Goal: Check status: Check status

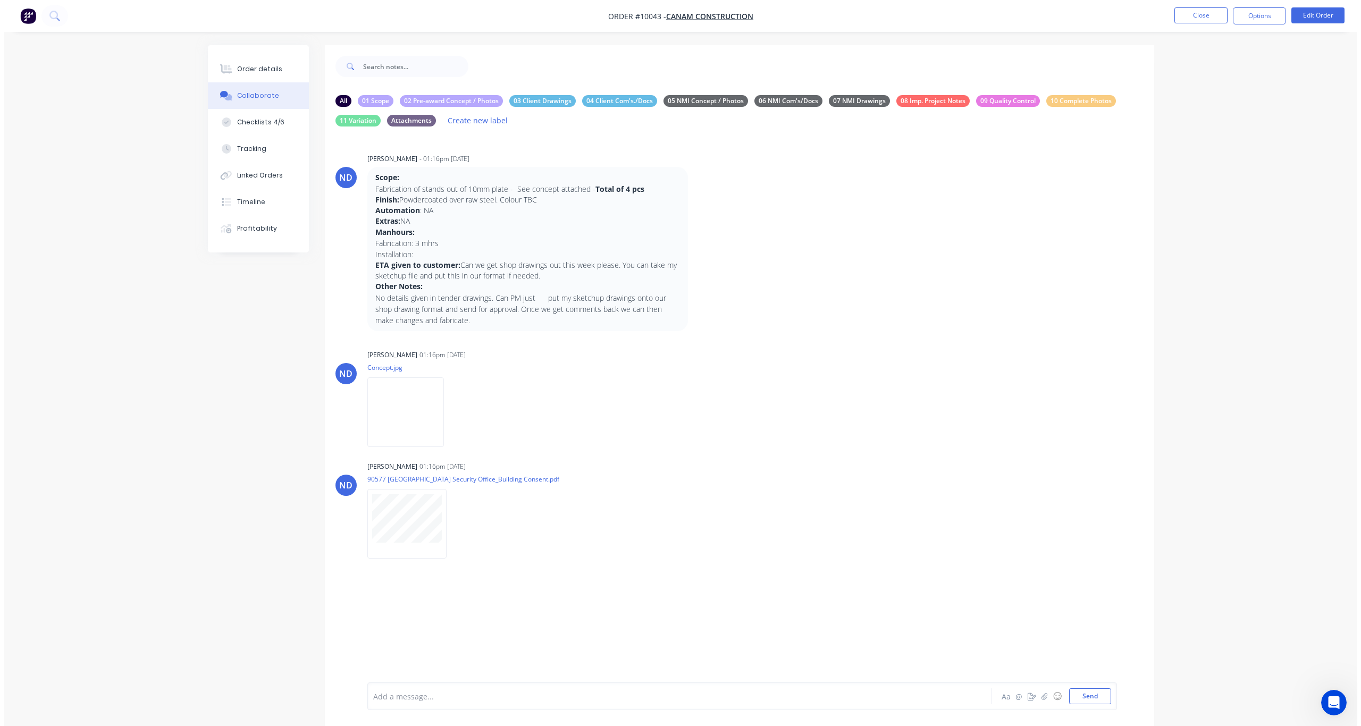
scroll to position [90, 0]
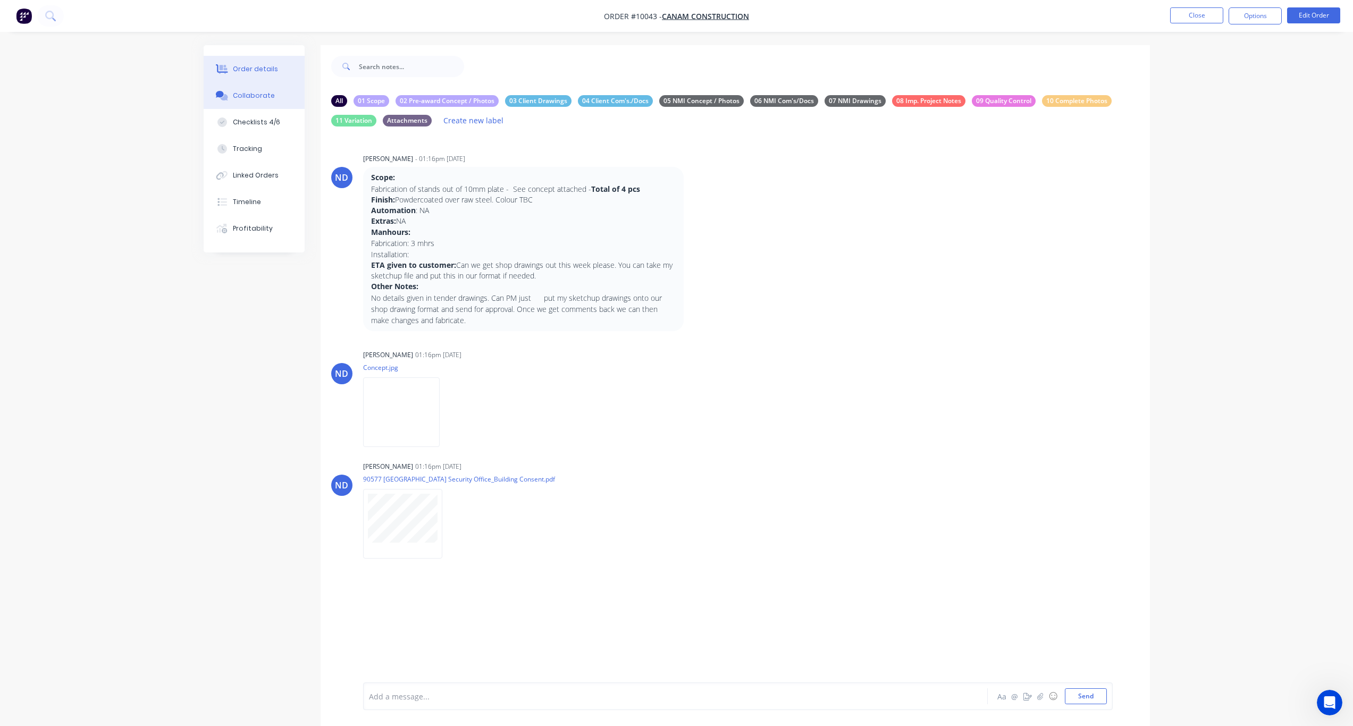
click at [253, 70] on div "Order details" at bounding box center [255, 69] width 45 height 10
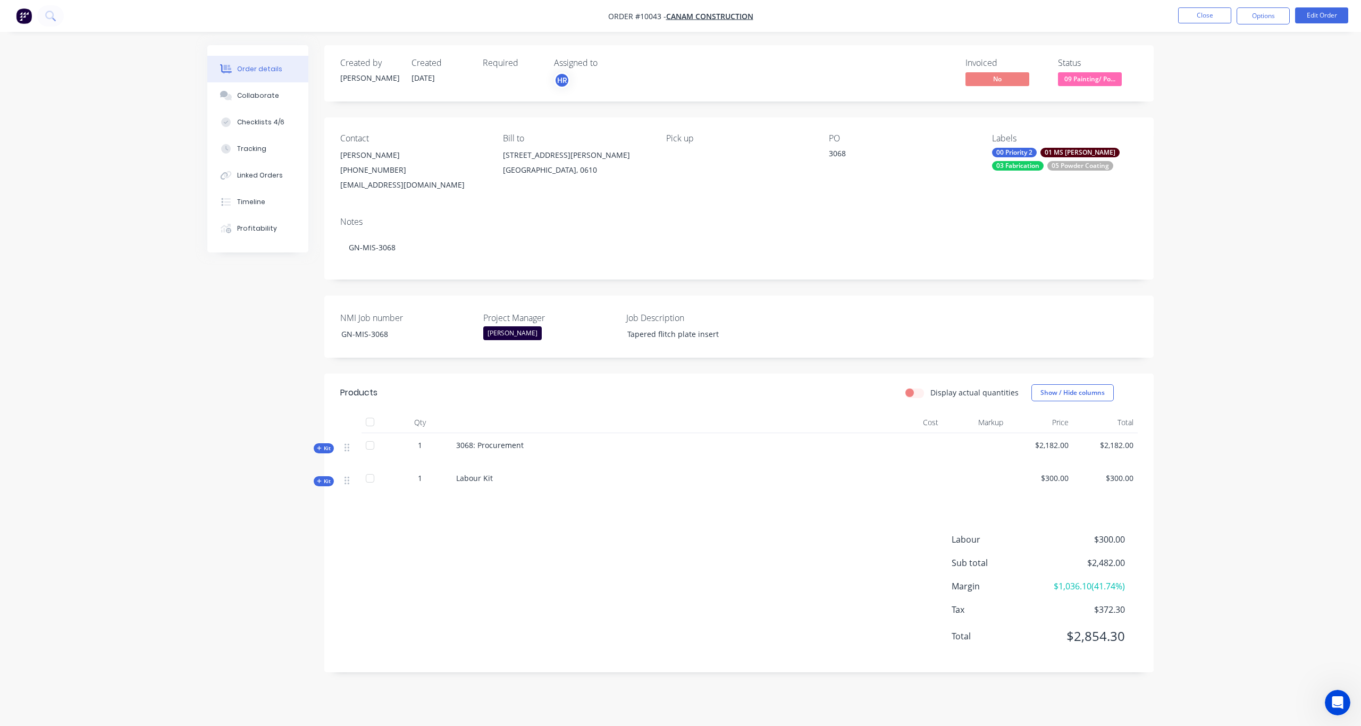
click at [1236, 13] on ul "Close Options Edit Order" at bounding box center [1263, 15] width 196 height 17
click at [1212, 14] on button "Close" at bounding box center [1204, 15] width 53 height 16
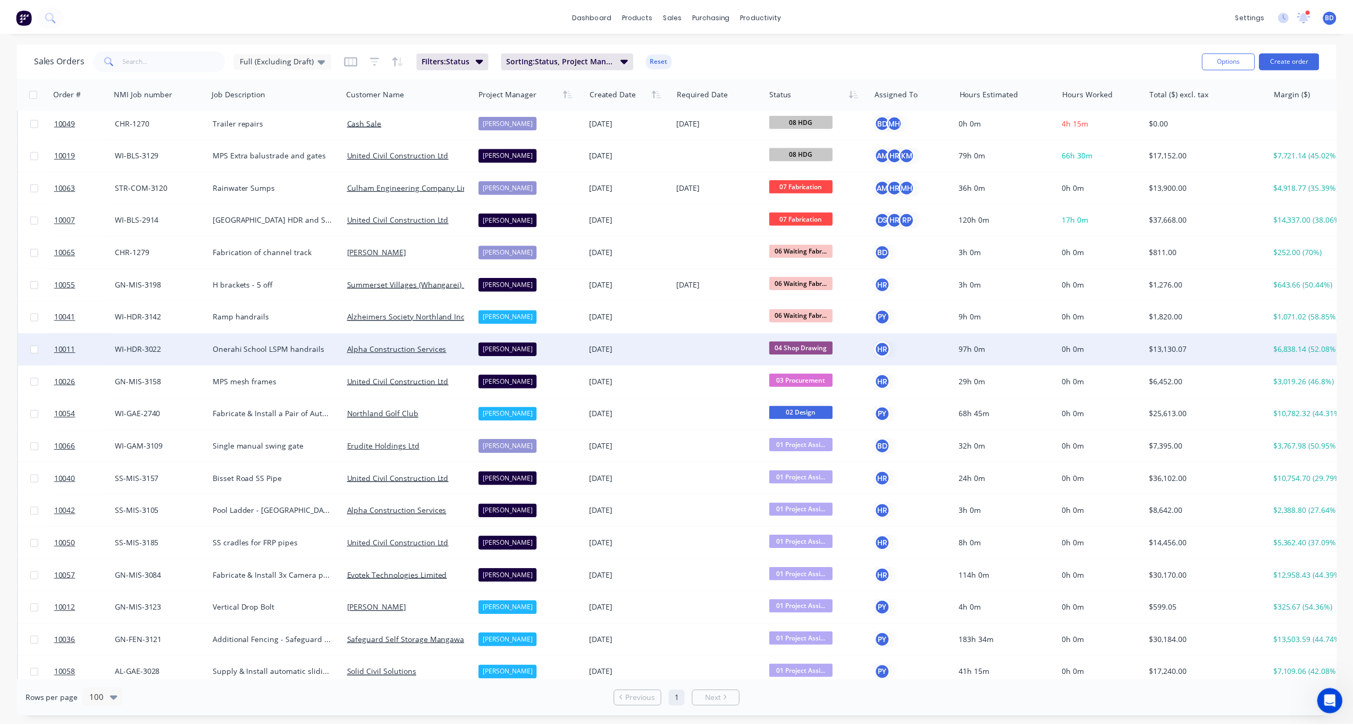
scroll to position [763, 0]
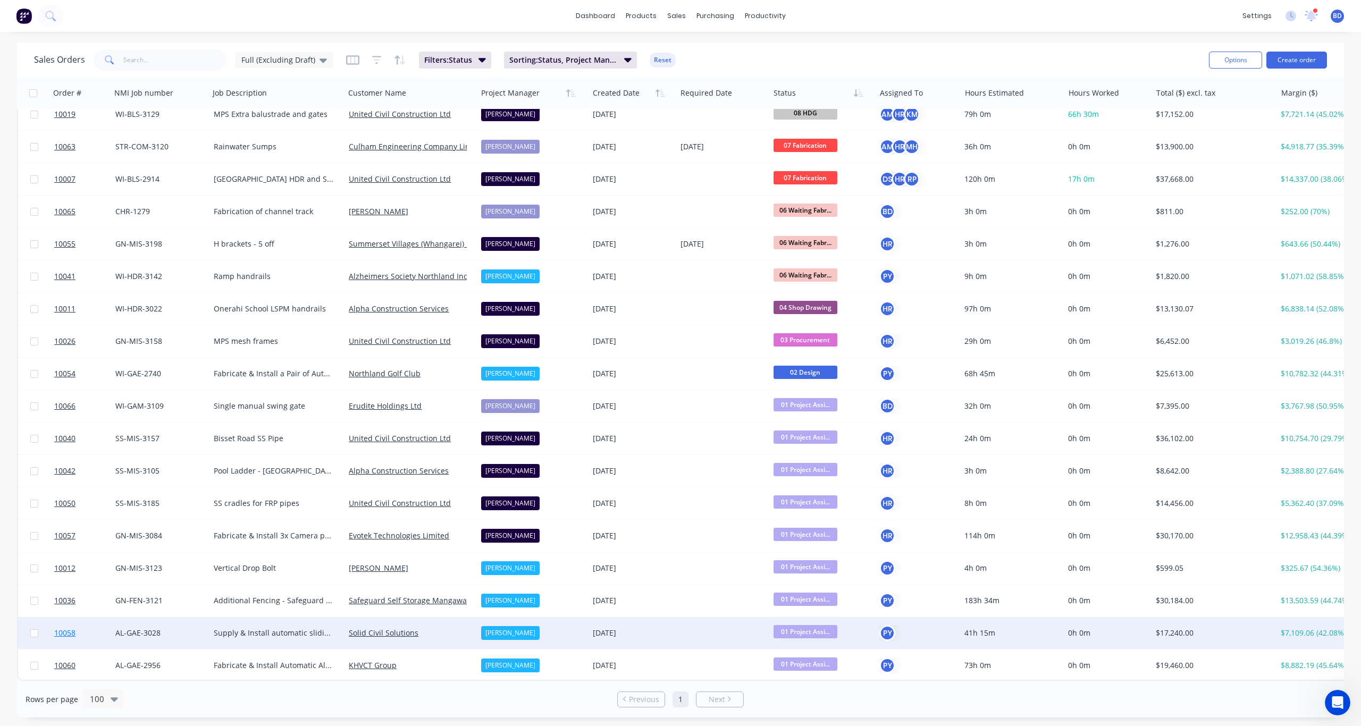
click at [57, 623] on link "10058" at bounding box center [84, 633] width 61 height 32
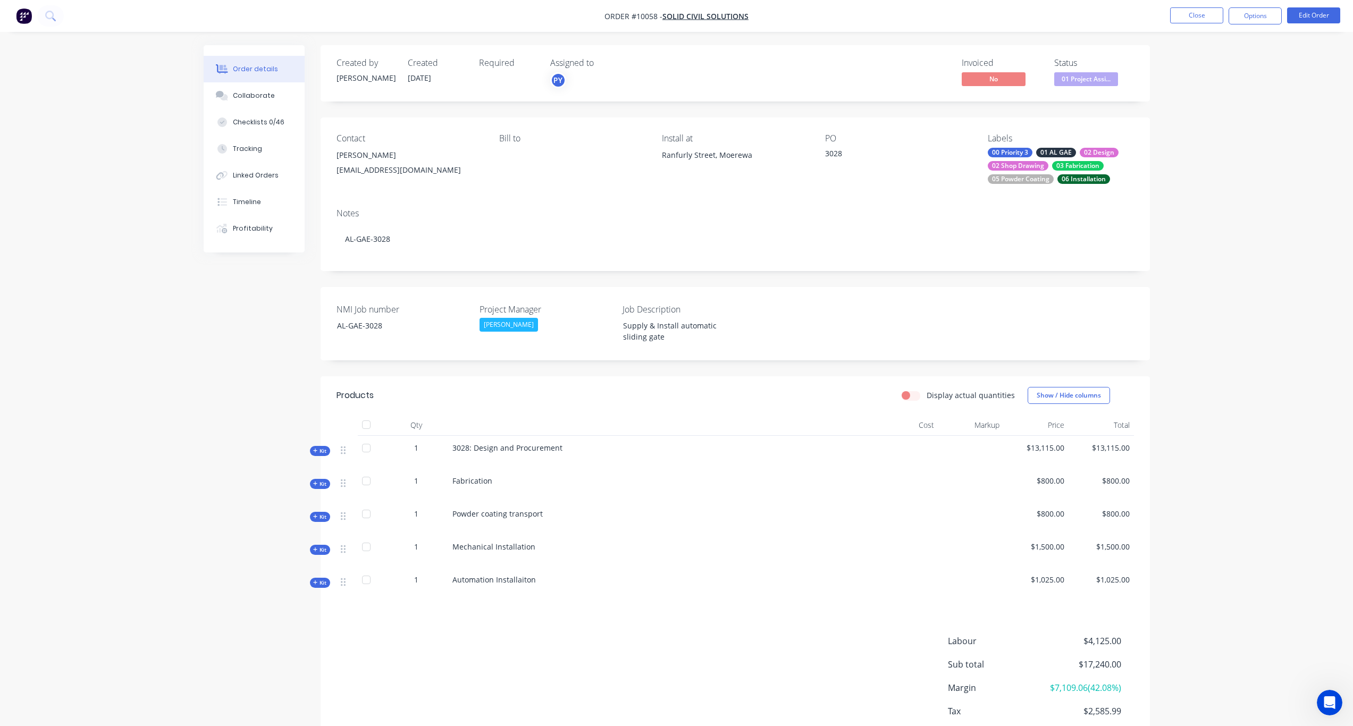
click at [250, 69] on div "Order details" at bounding box center [255, 69] width 45 height 10
click at [255, 91] on div "Collaborate" at bounding box center [254, 96] width 42 height 10
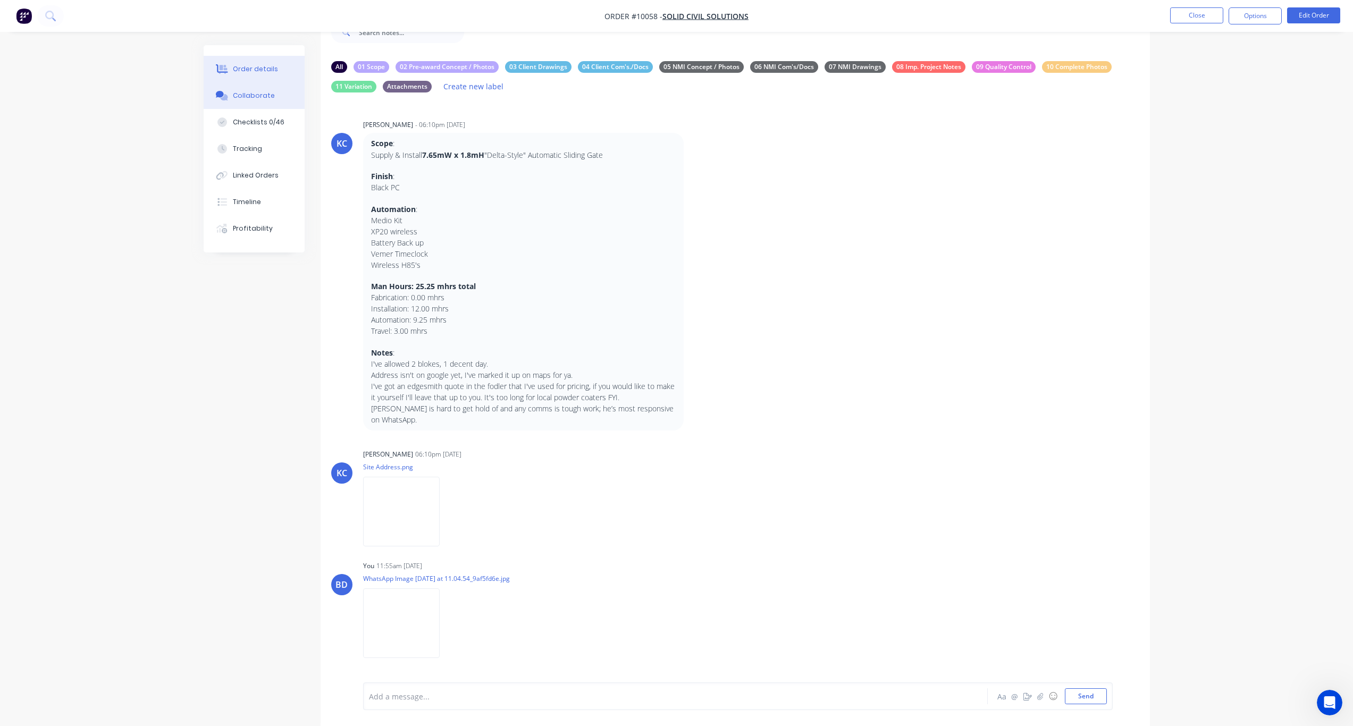
click at [264, 64] on div "Order details" at bounding box center [255, 69] width 45 height 10
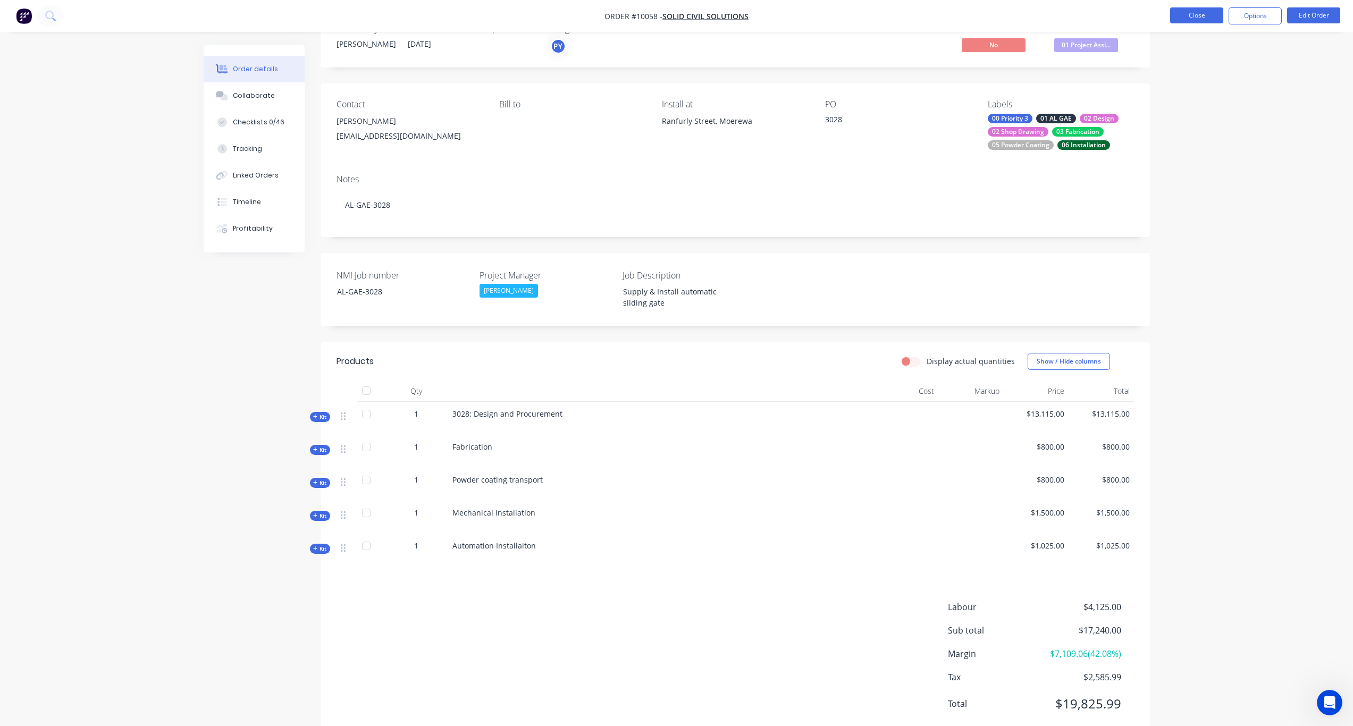
click at [1196, 18] on button "Close" at bounding box center [1196, 15] width 53 height 16
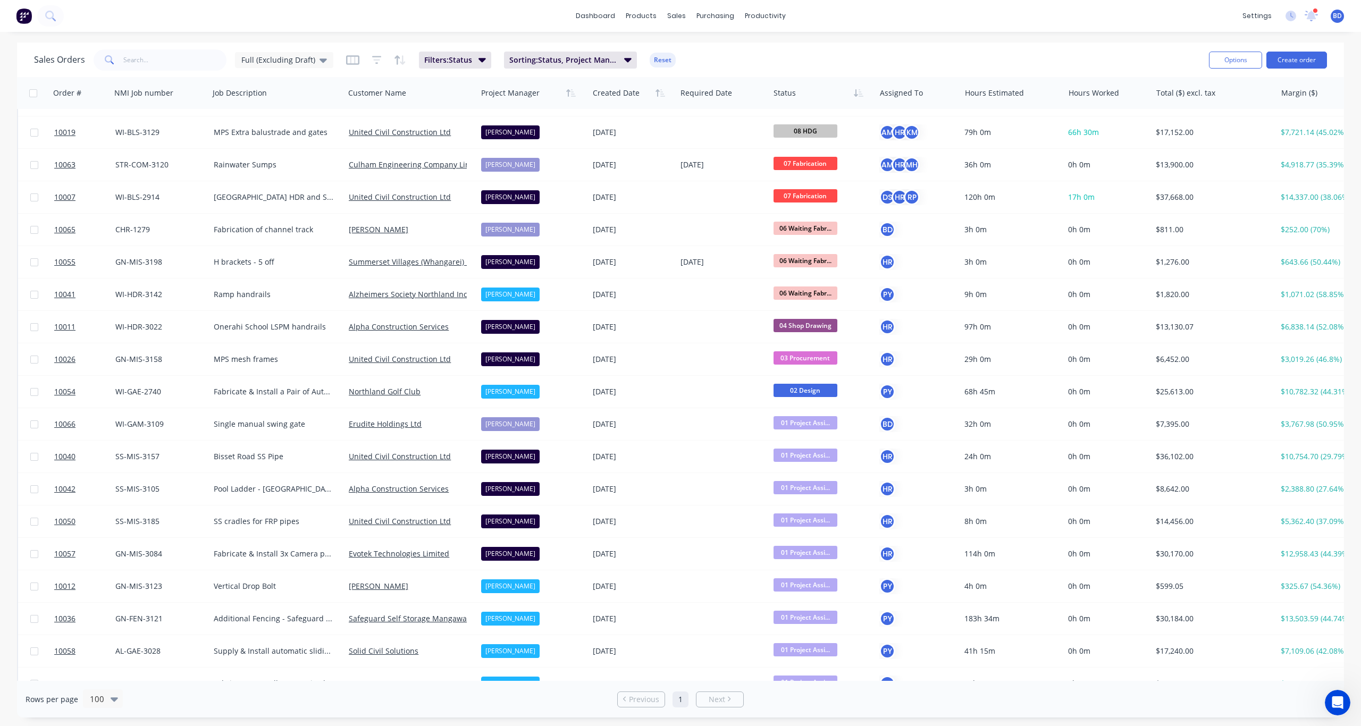
scroll to position [763, 0]
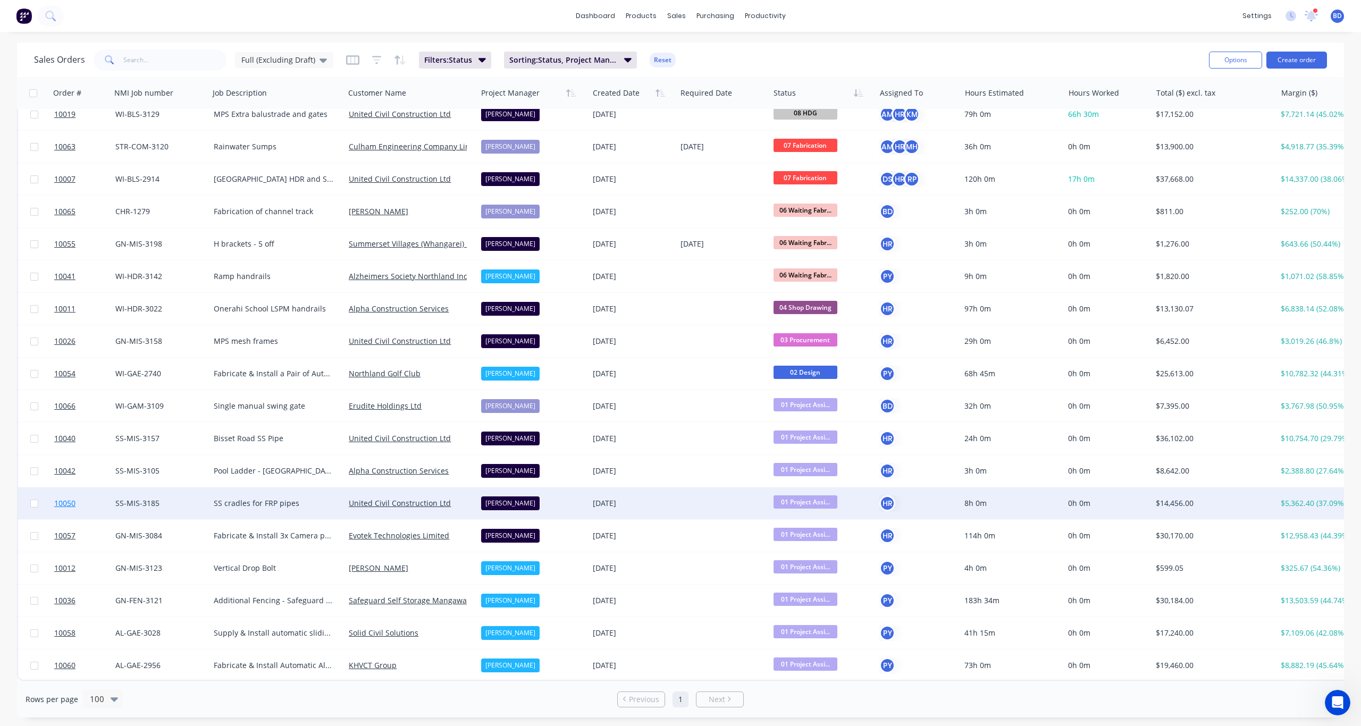
click at [60, 498] on span "10050" at bounding box center [64, 503] width 21 height 11
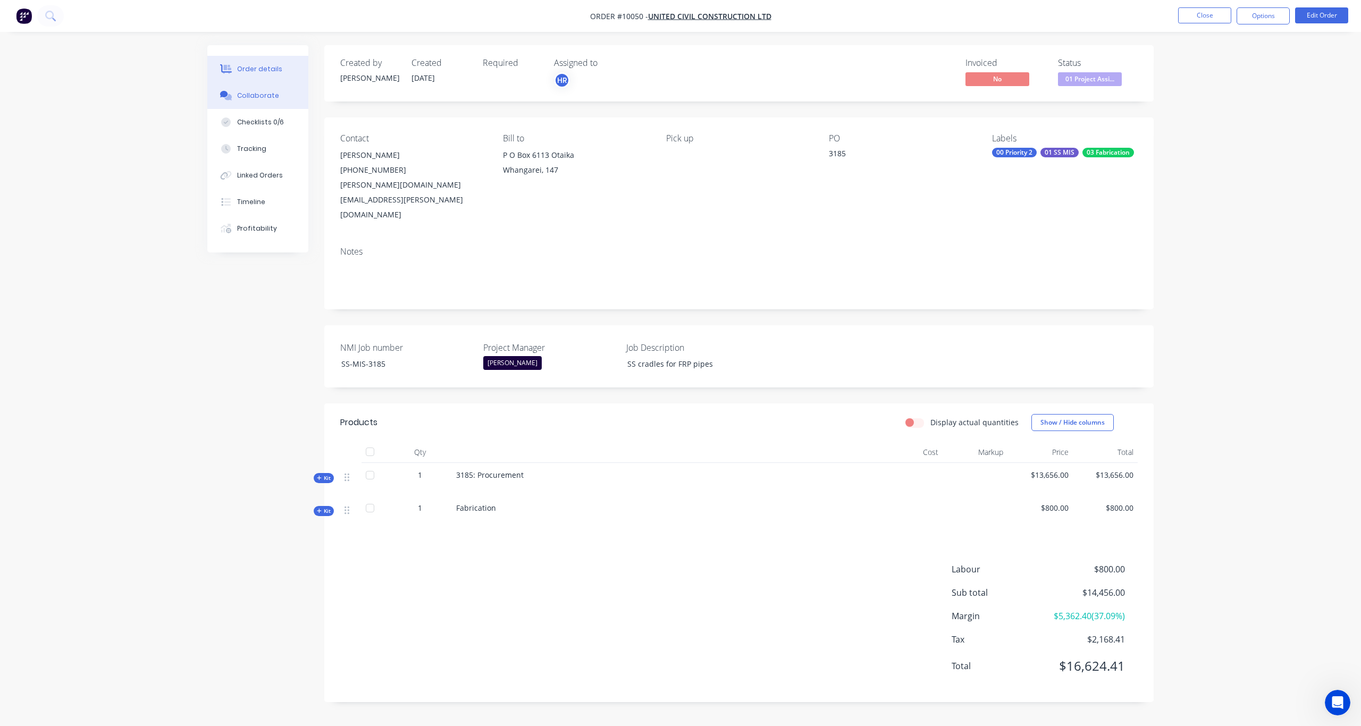
click at [266, 96] on div "Collaborate" at bounding box center [258, 96] width 42 height 10
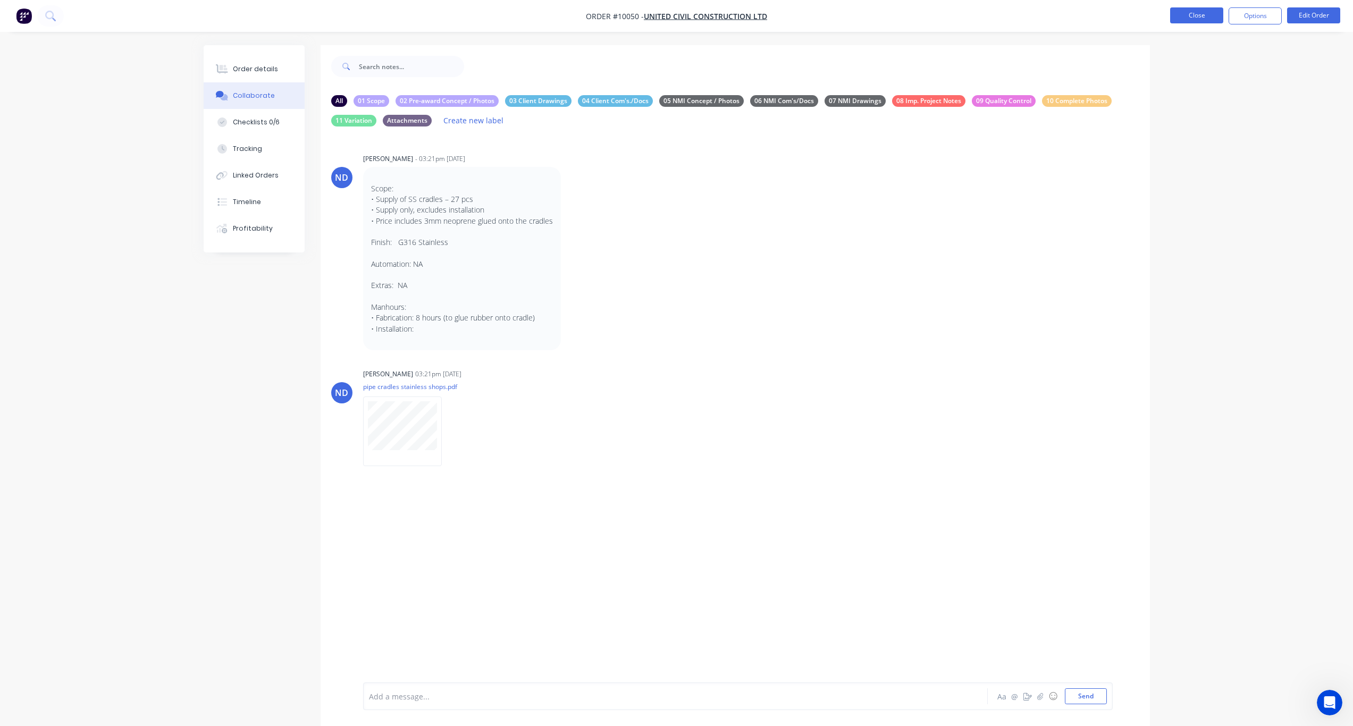
click at [1199, 14] on button "Close" at bounding box center [1196, 15] width 53 height 16
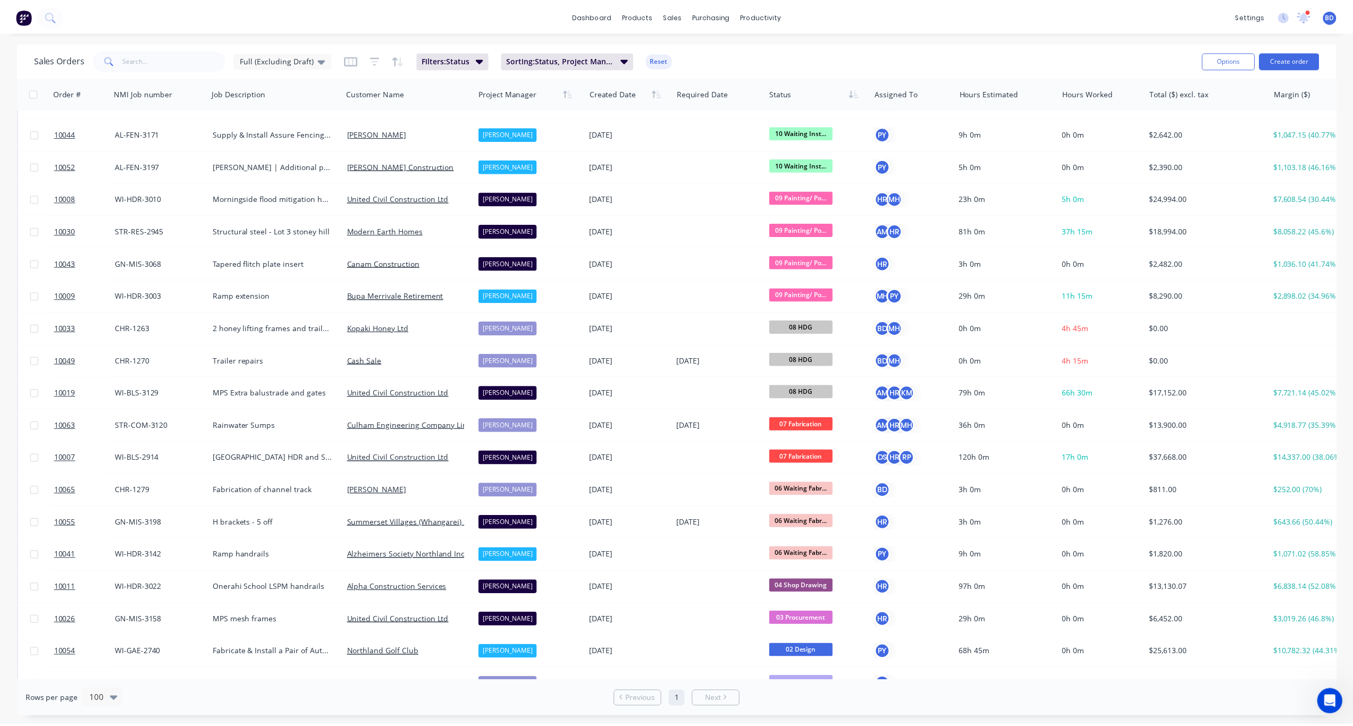
scroll to position [585, 0]
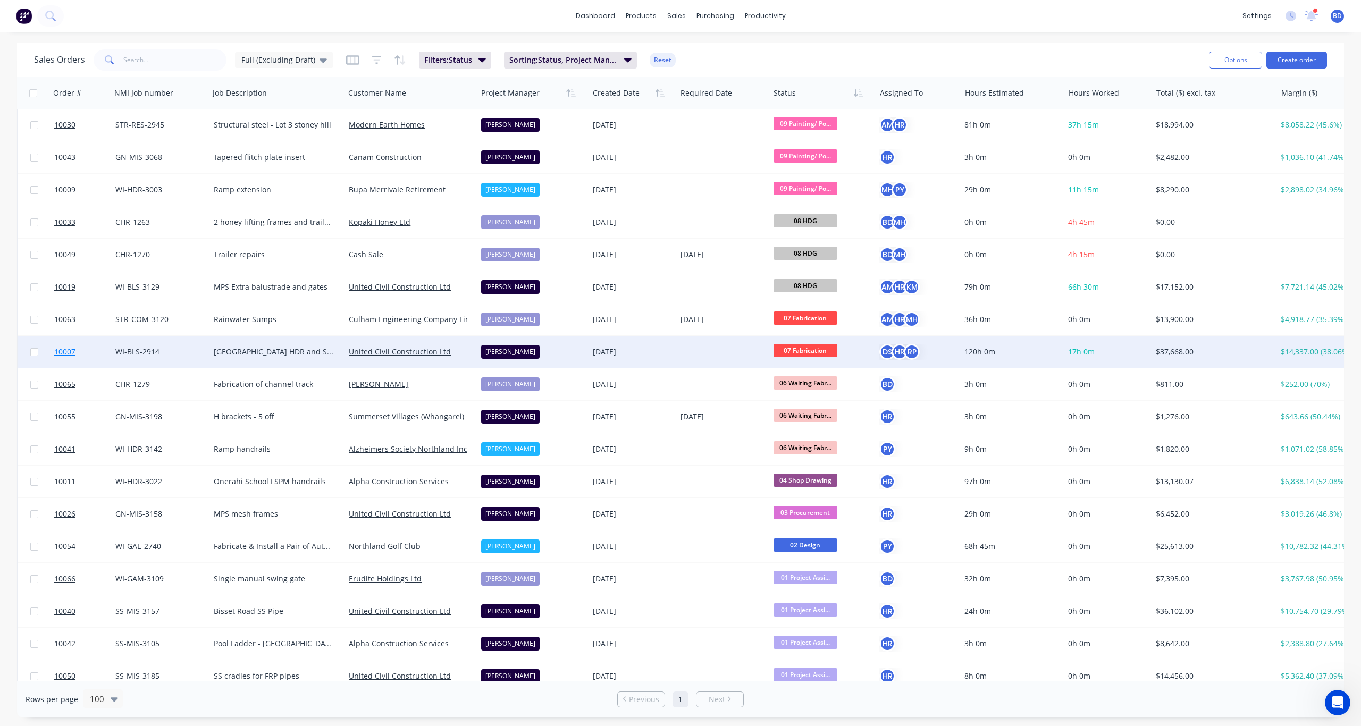
click at [66, 346] on link "10007" at bounding box center [84, 352] width 61 height 32
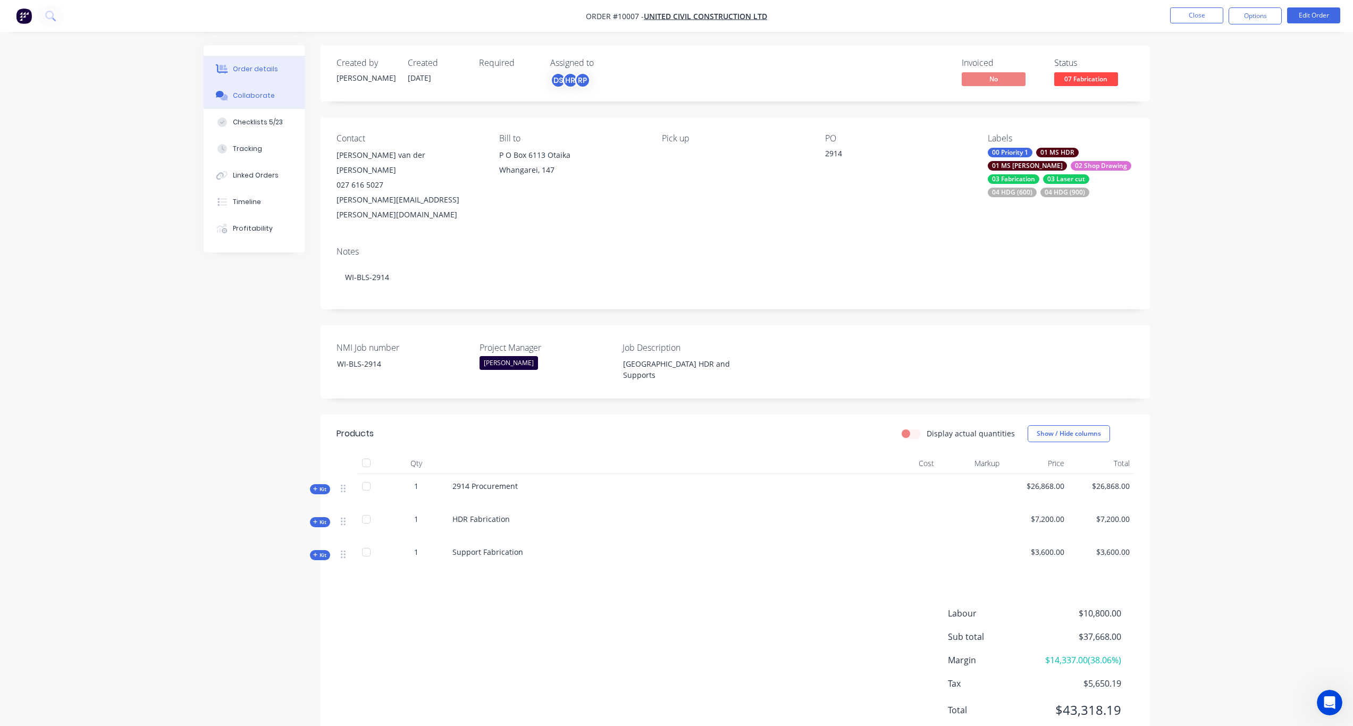
click at [250, 91] on div "Collaborate" at bounding box center [254, 96] width 42 height 10
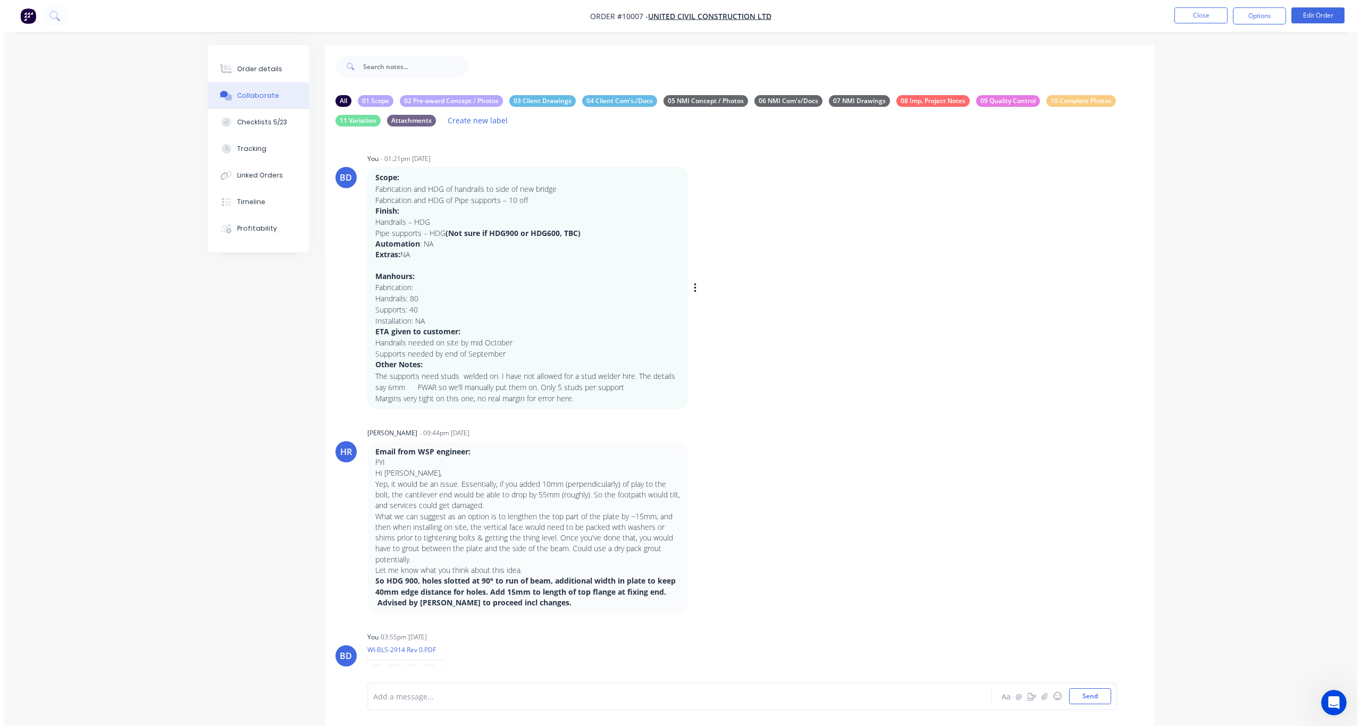
scroll to position [34, 0]
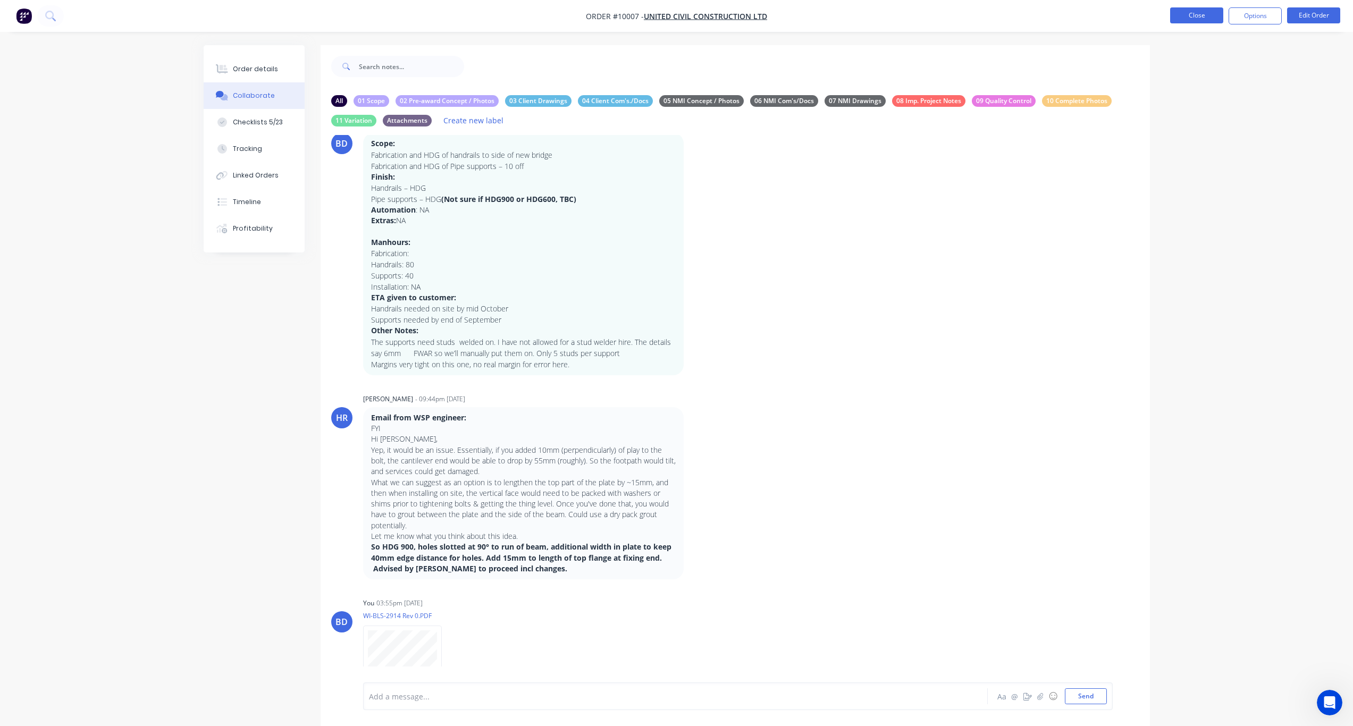
click at [1207, 18] on button "Close" at bounding box center [1196, 15] width 53 height 16
